Goal: Information Seeking & Learning: Learn about a topic

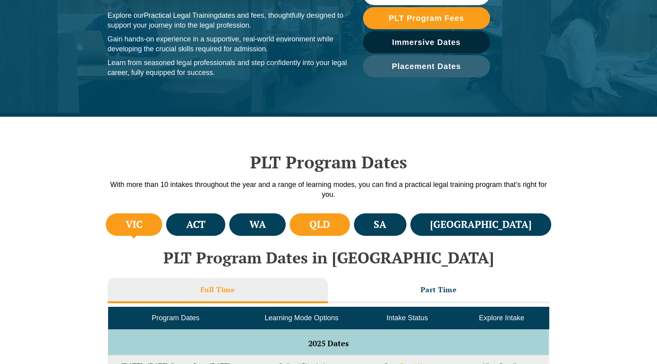
click at [330, 225] on h4 "QLD" at bounding box center [319, 224] width 21 height 13
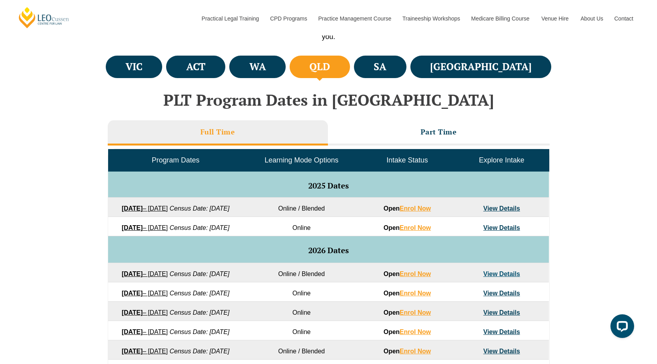
click at [217, 128] on h3 "Full Time" at bounding box center [217, 131] width 35 height 9
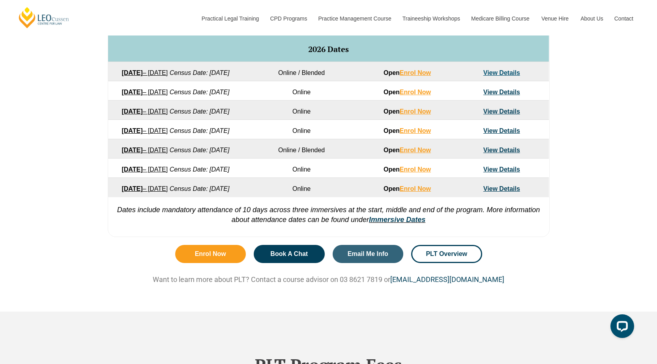
scroll to position [513, 0]
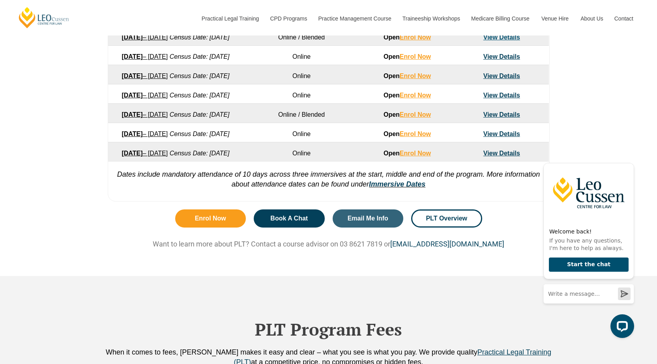
click at [494, 60] on link "View Details" at bounding box center [501, 56] width 37 height 7
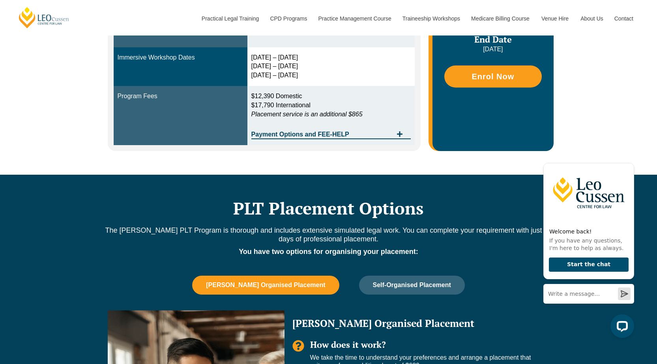
scroll to position [316, 0]
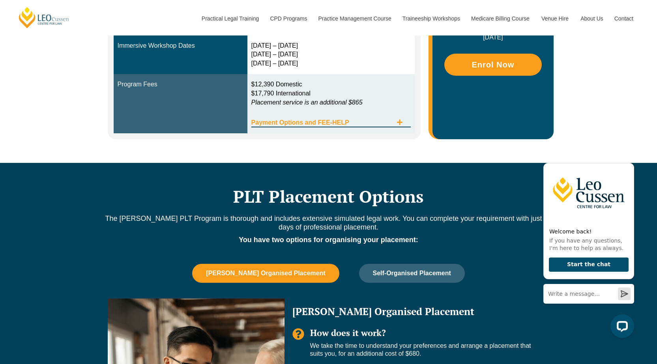
click at [402, 122] on icon "Tabs. Open items with Enter or Space, close with Escape and navigate using the …" at bounding box center [400, 123] width 6 height 6
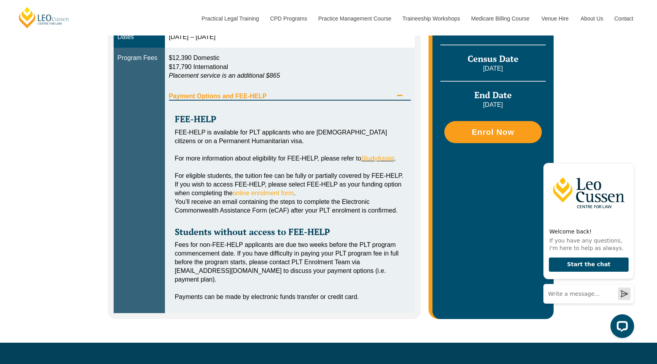
scroll to position [355, 0]
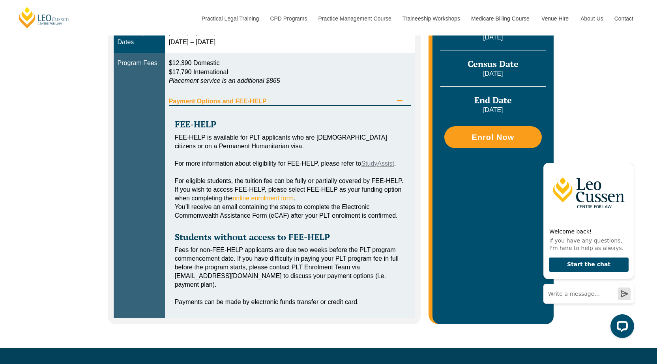
click at [375, 163] on link "StudyAssist" at bounding box center [377, 163] width 33 height 7
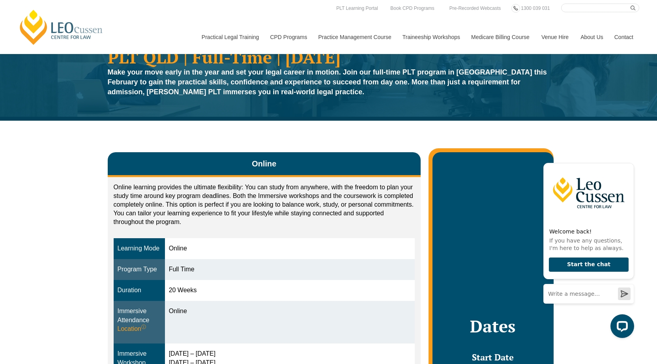
scroll to position [0, 0]
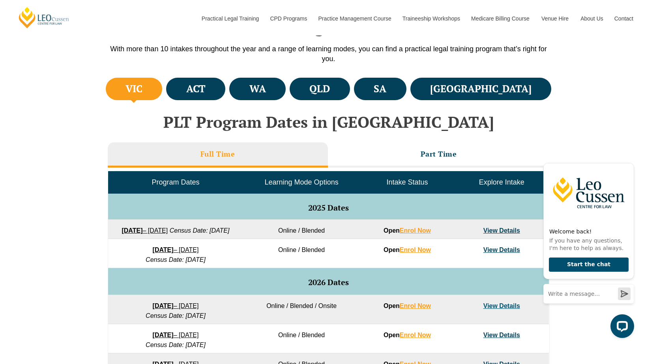
scroll to position [254, 0]
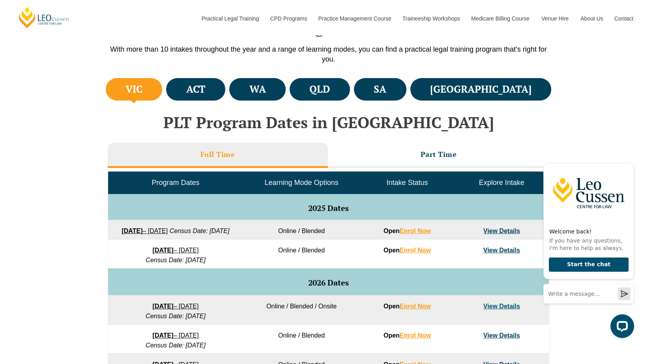
click at [227, 150] on h3 "Full Time" at bounding box center [217, 154] width 35 height 9
click at [330, 86] on h4 "QLD" at bounding box center [319, 89] width 21 height 13
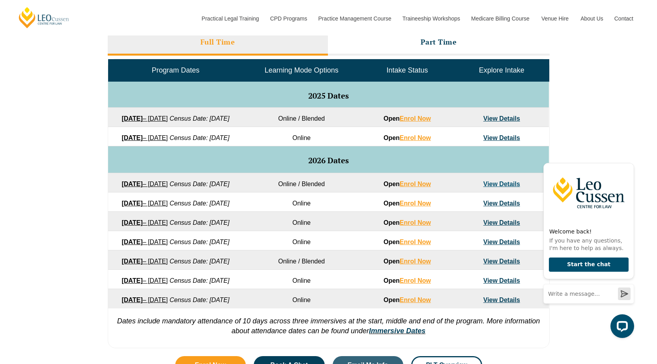
scroll to position [411, 0]
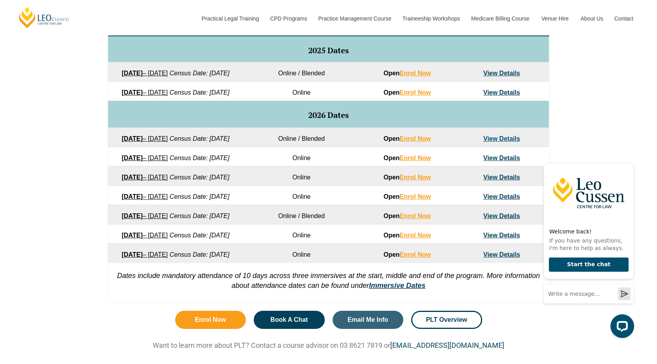
click at [142, 161] on strong "[DATE]" at bounding box center [132, 158] width 21 height 7
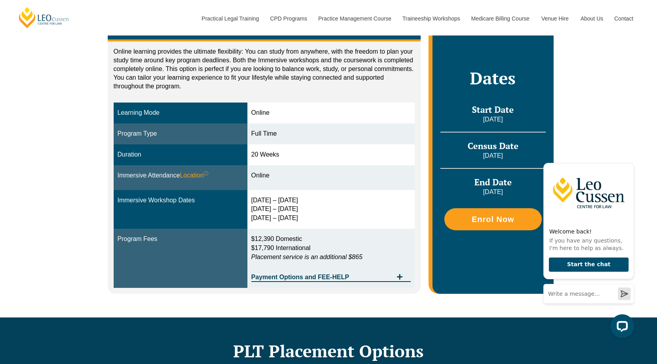
scroll to position [158, 0]
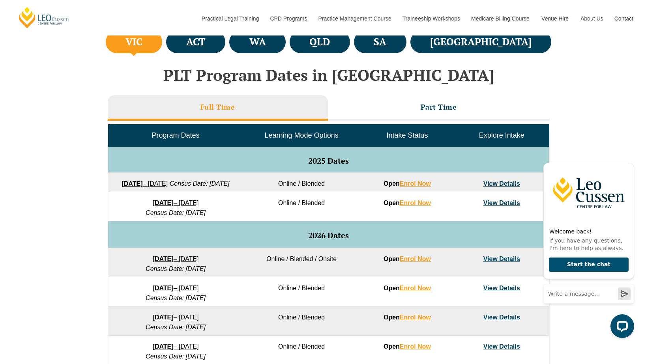
scroll to position [231, 0]
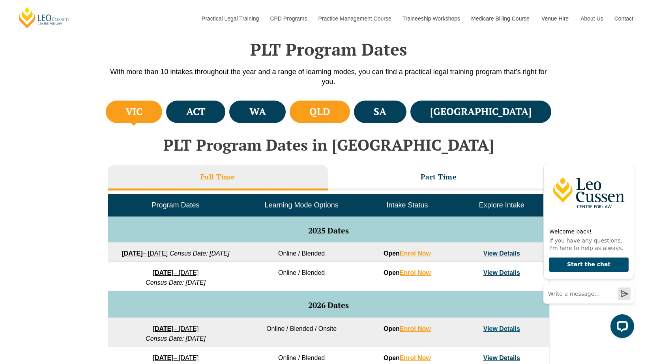
click at [350, 115] on li "QLD" at bounding box center [320, 112] width 60 height 22
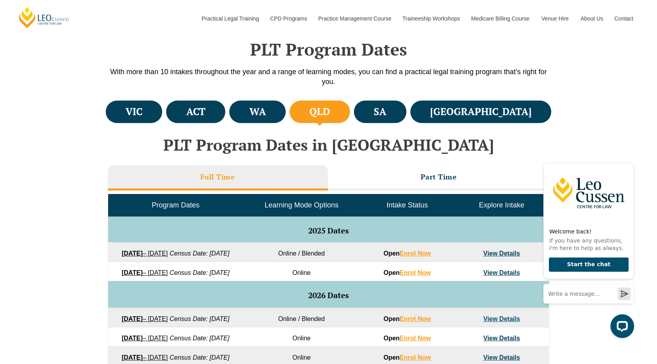
click at [209, 180] on h3 "Full Time" at bounding box center [217, 176] width 35 height 9
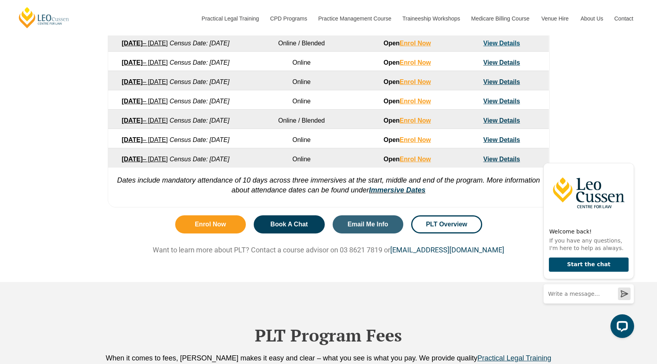
scroll to position [507, 0]
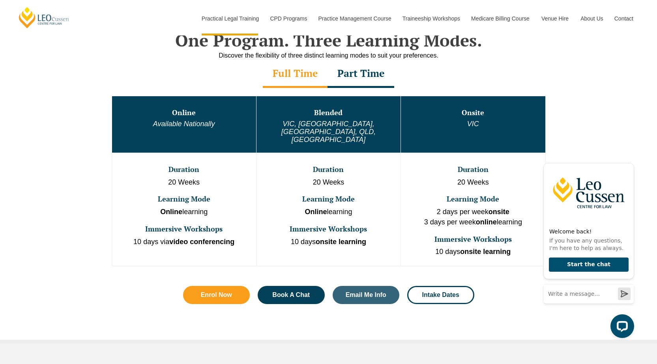
click at [169, 117] on td "Online Available Nationally" at bounding box center [184, 124] width 144 height 57
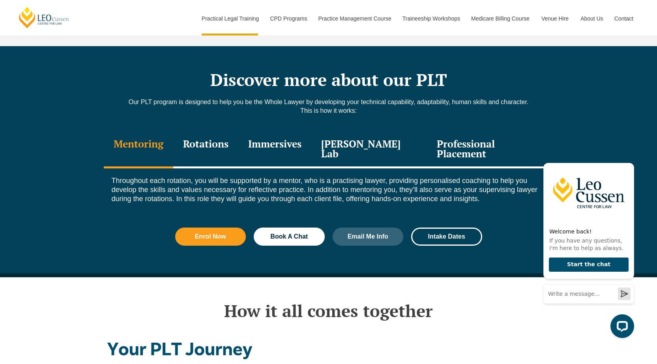
scroll to position [1105, 0]
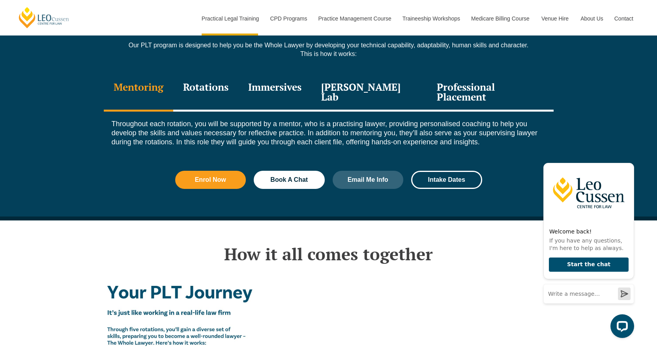
click at [203, 74] on div "Rotations" at bounding box center [205, 92] width 65 height 37
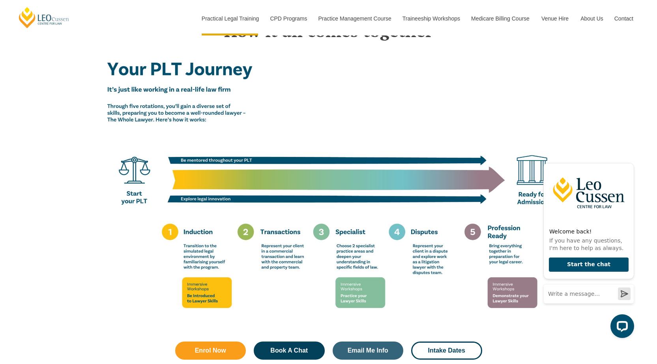
scroll to position [1499, 0]
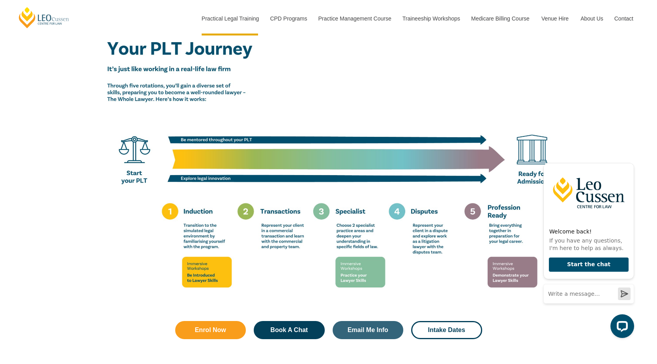
click at [417, 219] on img at bounding box center [329, 168] width 450 height 281
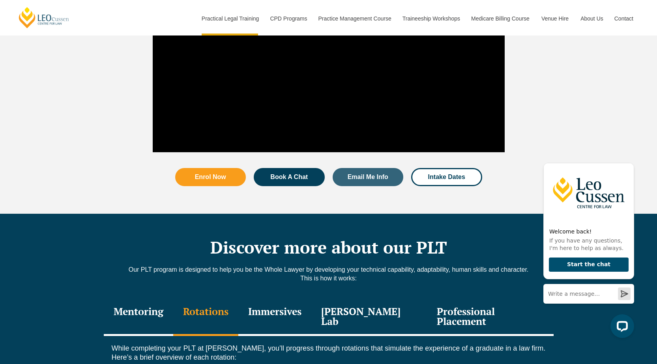
scroll to position [986, 0]
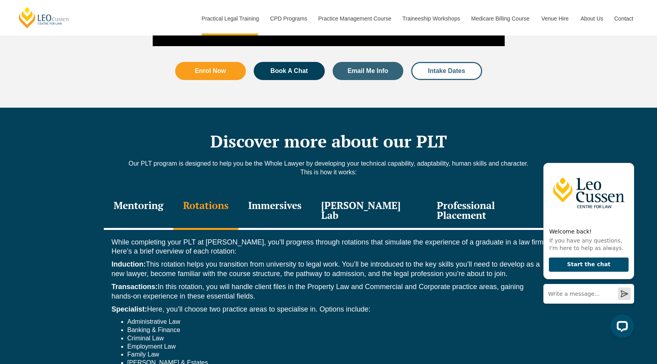
click at [440, 68] on span "Intake Dates" at bounding box center [446, 71] width 37 height 6
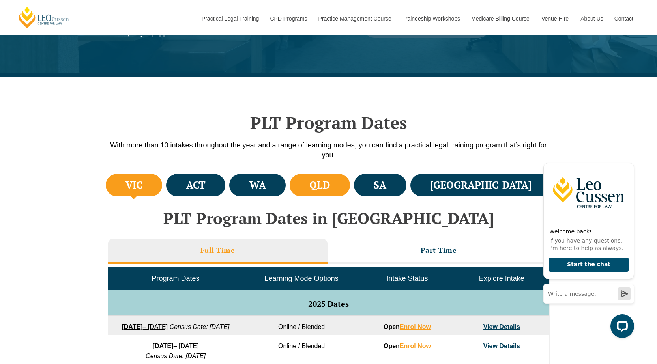
click at [330, 184] on h4 "QLD" at bounding box center [319, 185] width 21 height 13
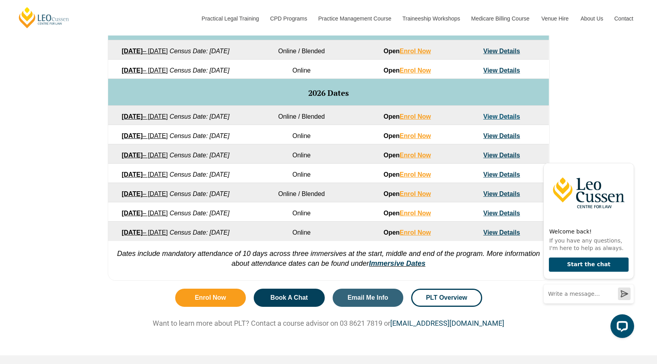
scroll to position [434, 0]
click at [506, 158] on link "View Details" at bounding box center [501, 154] width 37 height 7
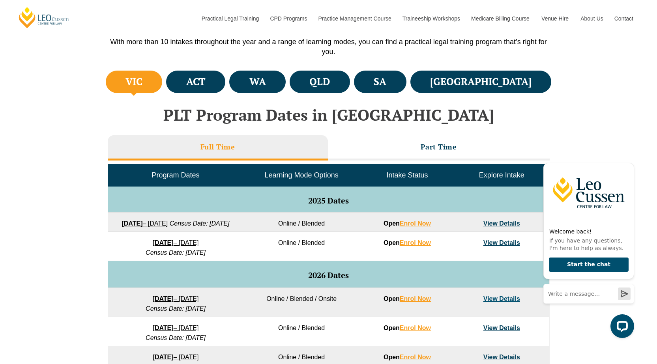
scroll to position [254, 0]
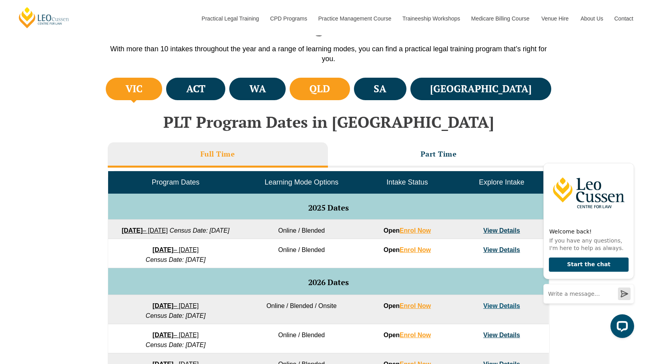
click at [330, 87] on h4 "QLD" at bounding box center [319, 88] width 21 height 13
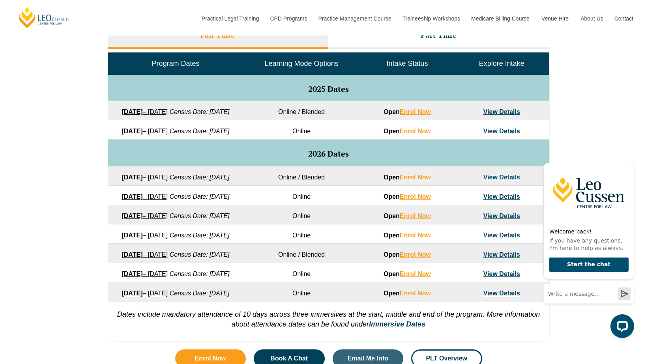
scroll to position [451, 0]
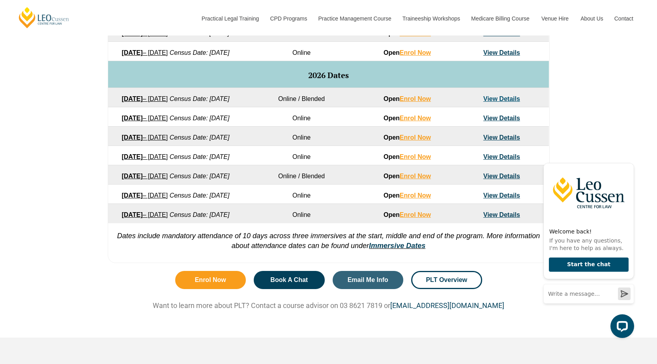
click at [164, 160] on link "22 June 2026 – 6 November 2026" at bounding box center [145, 156] width 46 height 7
